Goal: Check status: Check status

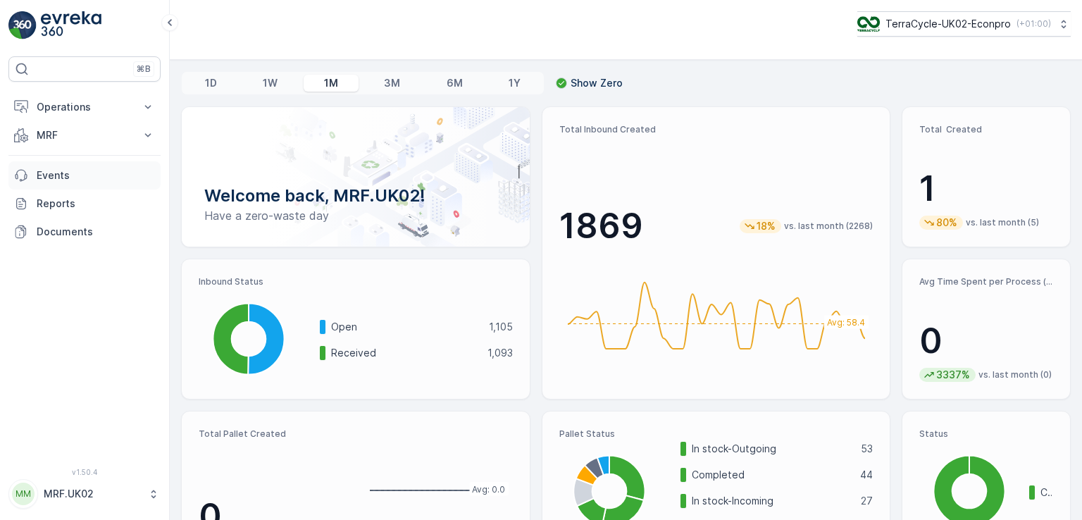
click at [68, 173] on p "Events" at bounding box center [96, 175] width 118 height 14
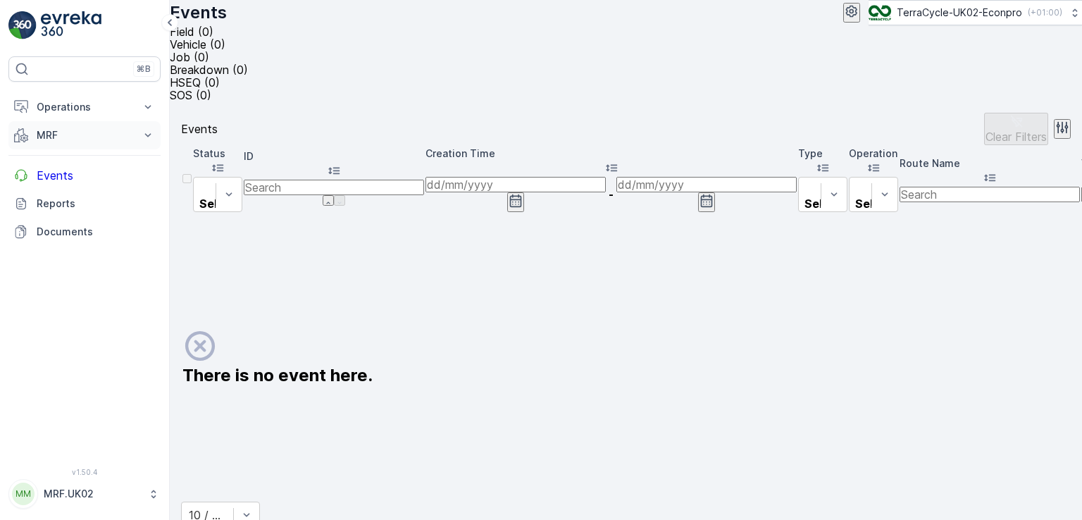
click at [87, 145] on button "MRF" at bounding box center [84, 135] width 152 height 28
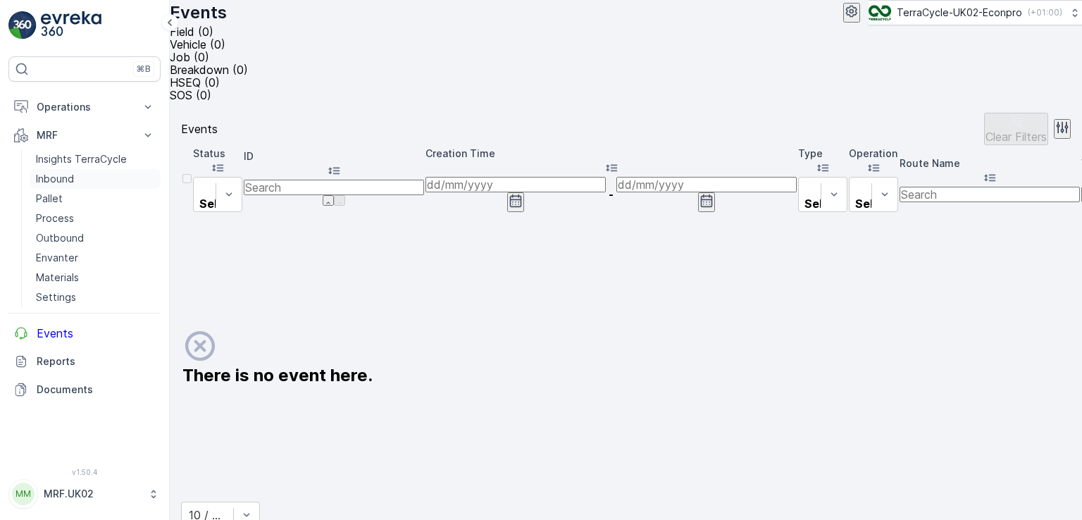
click at [76, 175] on link "Inbound" at bounding box center [95, 179] width 130 height 20
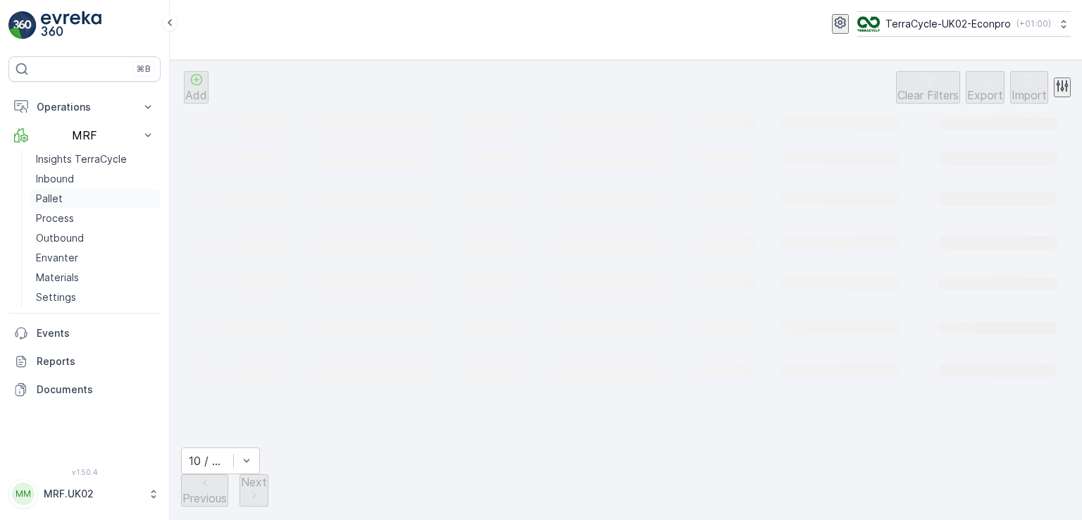
click at [56, 201] on p "Pallet" at bounding box center [49, 199] width 27 height 14
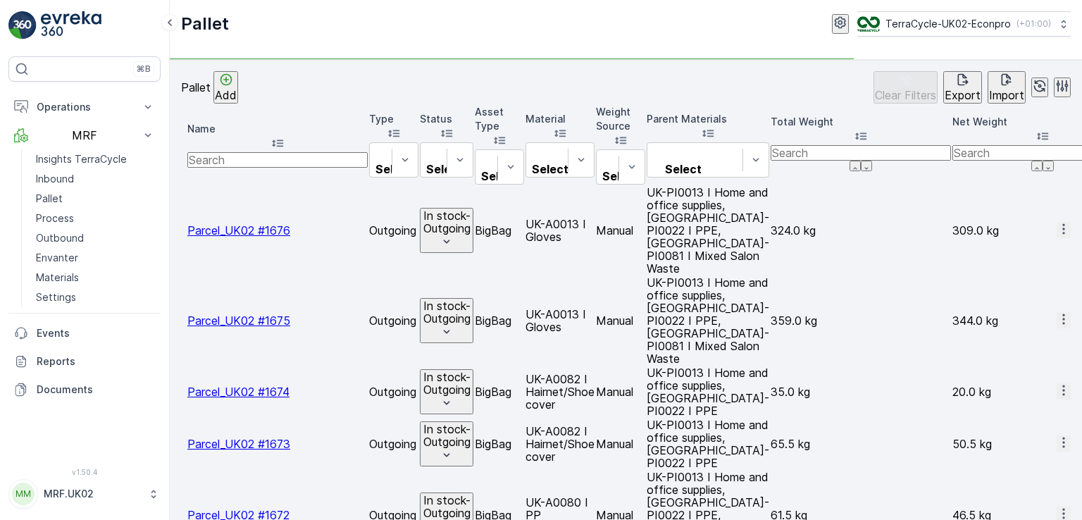
click at [250, 152] on input "text" at bounding box center [277, 159] width 180 height 15
type input "223"
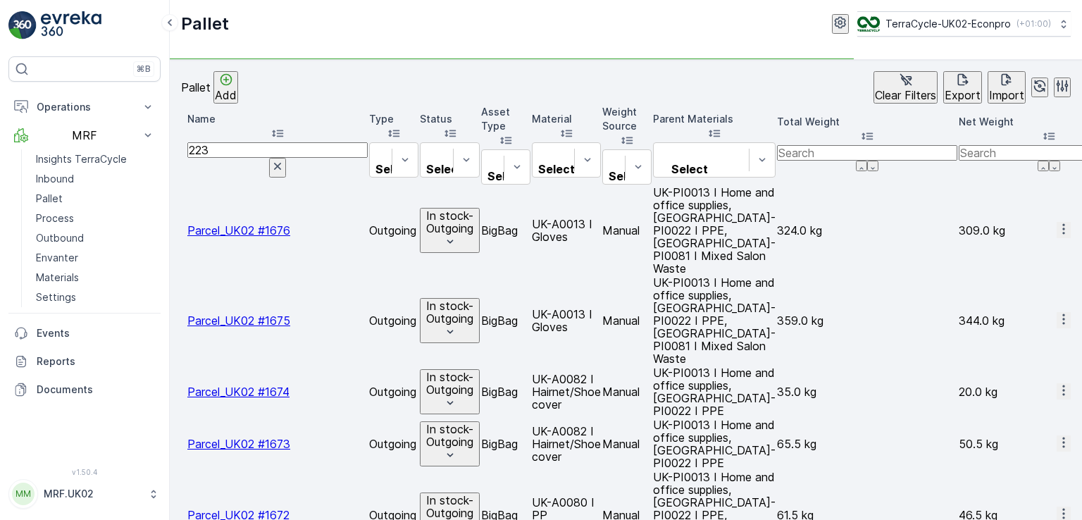
click at [250, 142] on input "223" at bounding box center [277, 149] width 180 height 15
type input "2235"
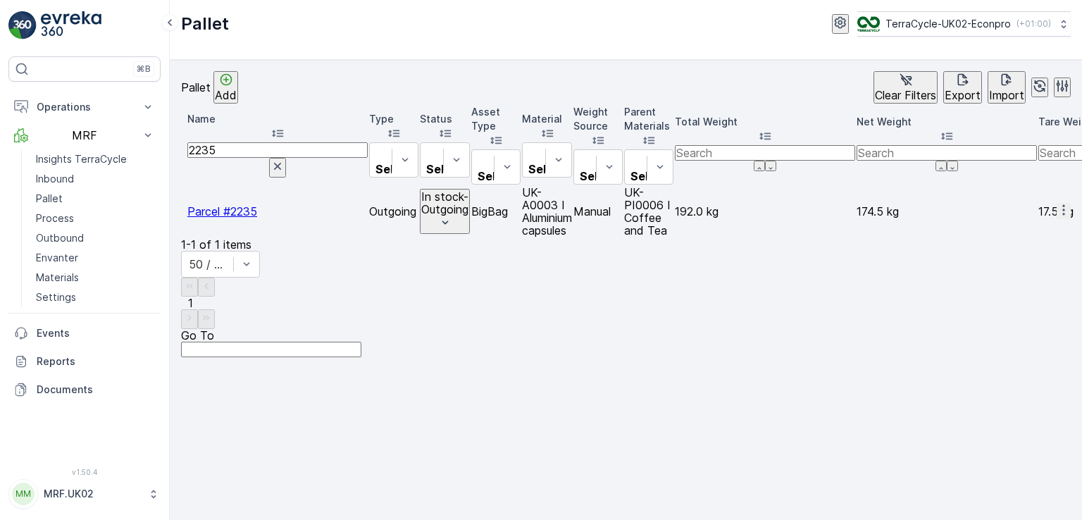
click at [257, 204] on span "Parcel #2235" at bounding box center [222, 211] width 70 height 14
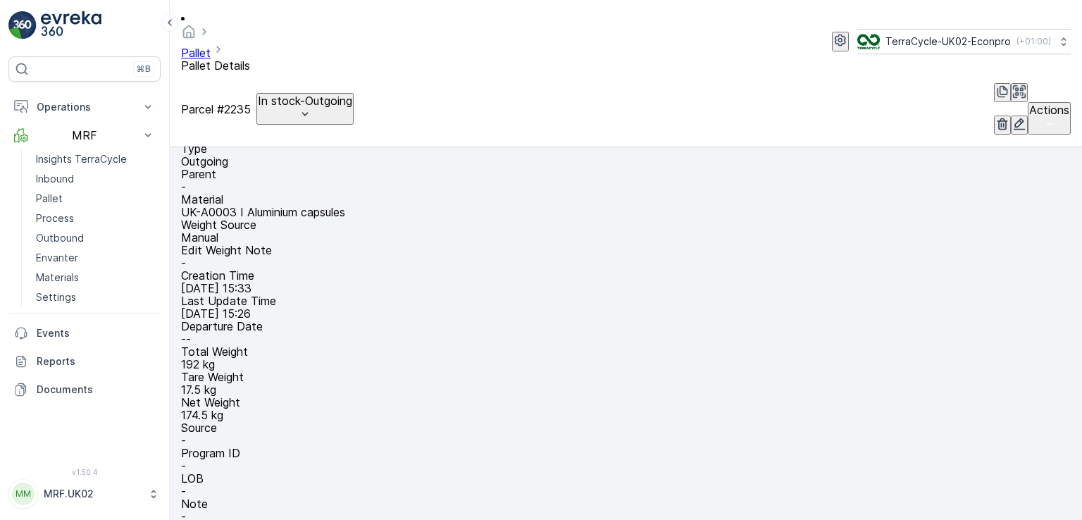
scroll to position [56, 0]
